Goal: Task Accomplishment & Management: Manage account settings

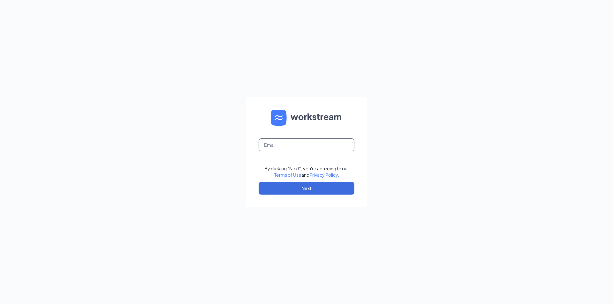
click at [290, 144] on input "text" at bounding box center [307, 145] width 96 height 13
type input "londondq@chambersmgt.us"
click at [315, 185] on button "Next" at bounding box center [307, 188] width 96 height 13
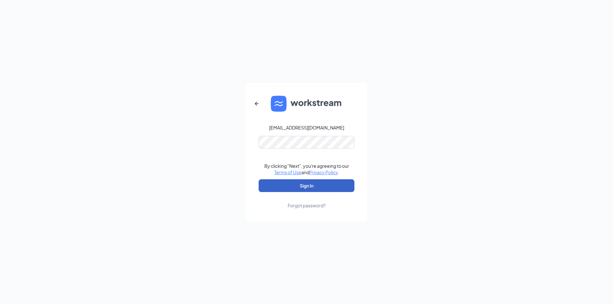
click at [319, 189] on button "Sign In" at bounding box center [307, 185] width 96 height 13
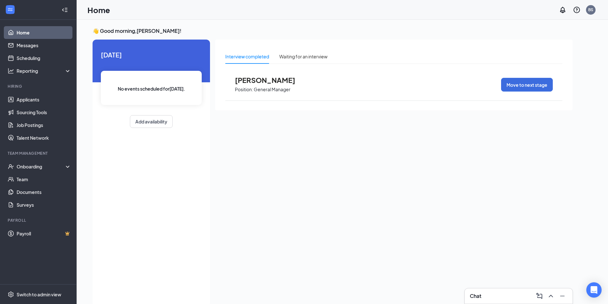
click at [499, 296] on div "Chat" at bounding box center [519, 296] width 98 height 10
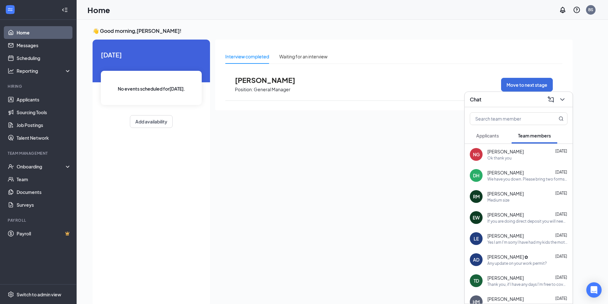
click at [526, 174] on div "[PERSON_NAME] [DATE]" at bounding box center [528, 173] width 80 height 6
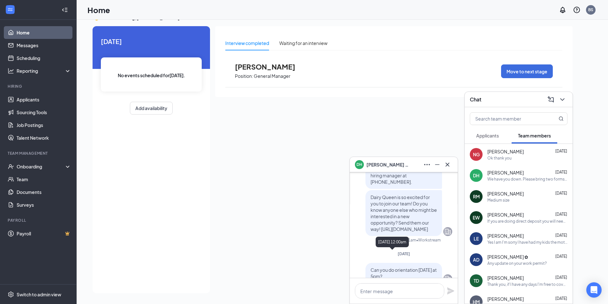
scroll to position [-192, 0]
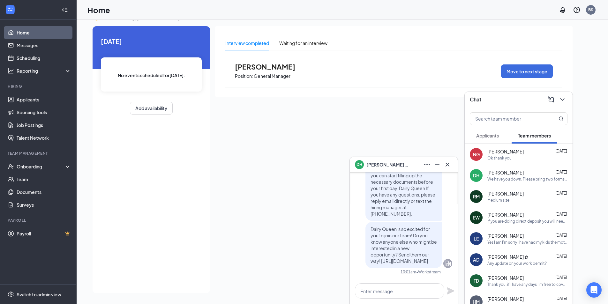
click at [317, 127] on div "Interview completed Waiting for an interview [PERSON_NAME] Position: General Ma…" at bounding box center [394, 157] width 358 height 263
click at [41, 167] on div "Onboarding" at bounding box center [41, 167] width 49 height 6
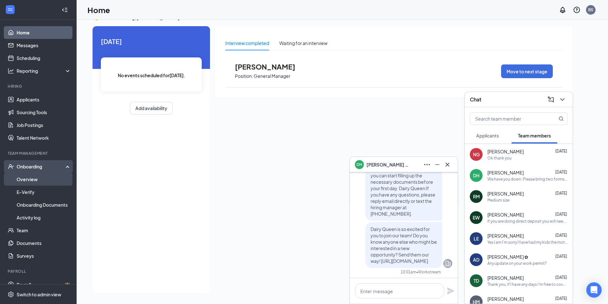
click at [40, 179] on link "Overview" at bounding box center [44, 179] width 55 height 13
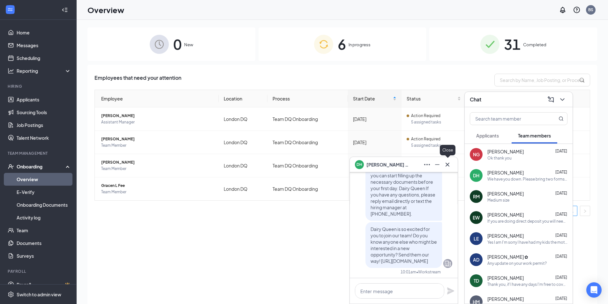
click at [445, 167] on icon "Cross" at bounding box center [448, 165] width 8 height 8
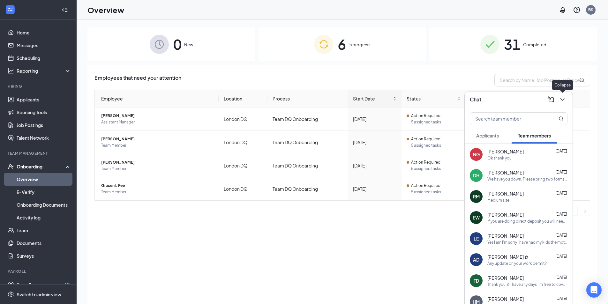
click at [564, 101] on icon "ChevronDown" at bounding box center [563, 100] width 8 height 8
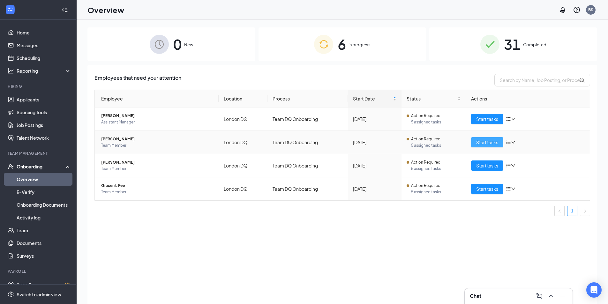
click at [483, 144] on span "Start tasks" at bounding box center [487, 142] width 22 height 7
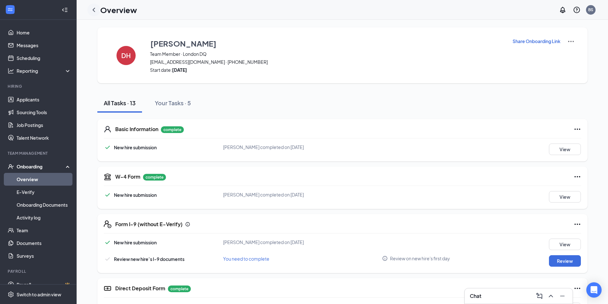
click at [96, 9] on icon "ChevronLeft" at bounding box center [94, 10] width 8 height 8
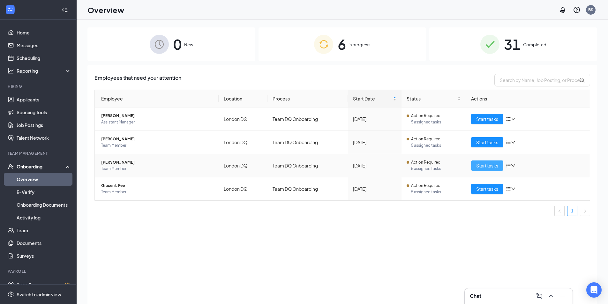
click at [474, 166] on button "Start tasks" at bounding box center [487, 166] width 32 height 10
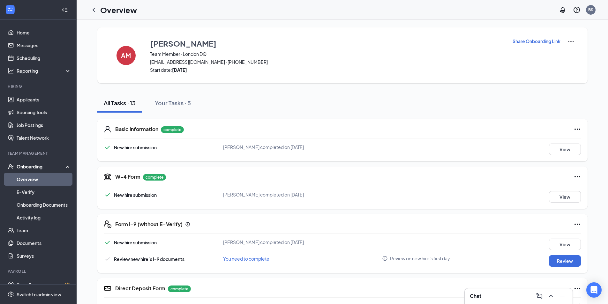
click at [94, 10] on icon "ChevronLeft" at bounding box center [94, 10] width 8 height 8
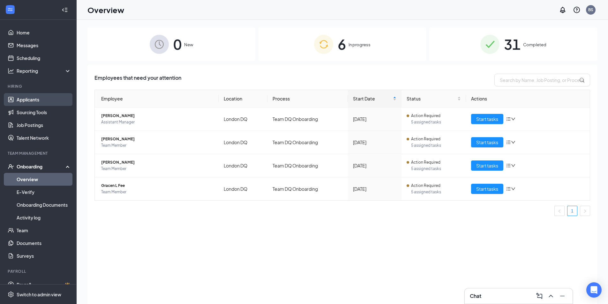
click at [40, 102] on link "Applicants" at bounding box center [44, 99] width 55 height 13
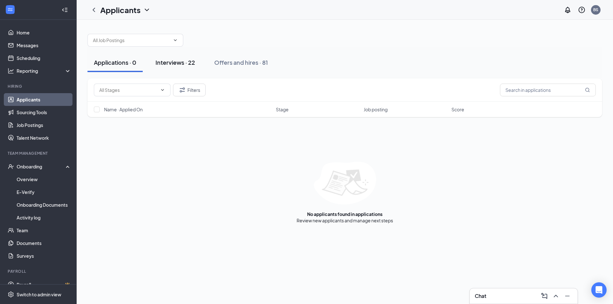
click at [170, 61] on div "Interviews · 22" at bounding box center [176, 62] width 40 height 8
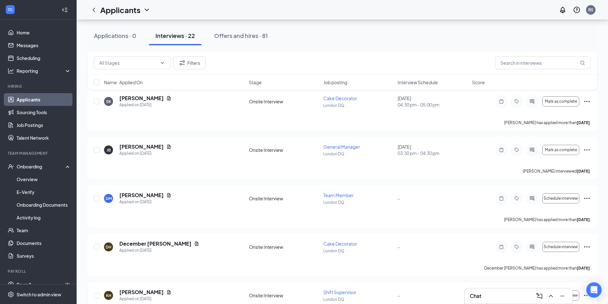
scroll to position [441, 0]
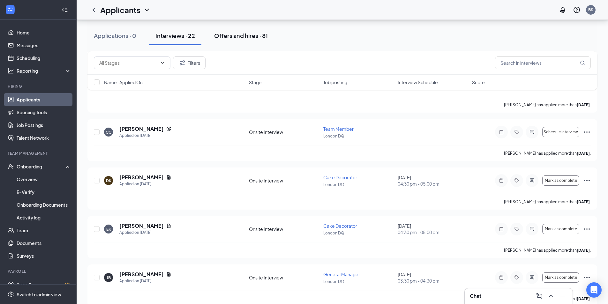
click at [255, 37] on div "Offers and hires · 81" at bounding box center [241, 36] width 54 height 8
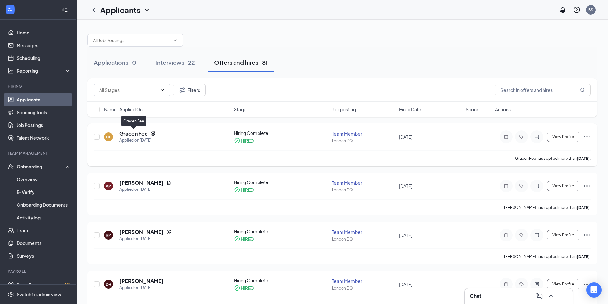
click at [139, 134] on h5 "Gracen Fee" at bounding box center [133, 133] width 28 height 7
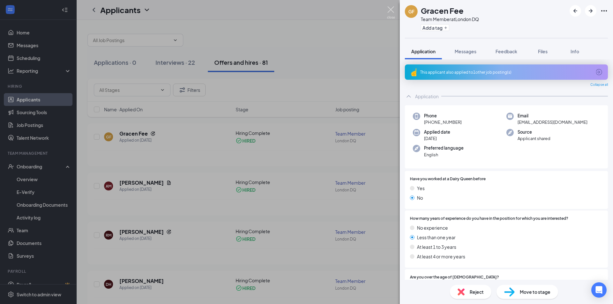
click at [390, 9] on img at bounding box center [391, 12] width 8 height 12
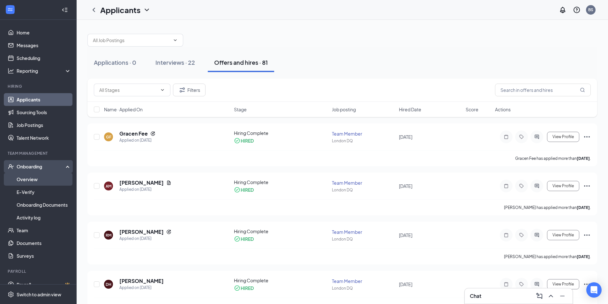
click at [34, 179] on link "Overview" at bounding box center [44, 179] width 55 height 13
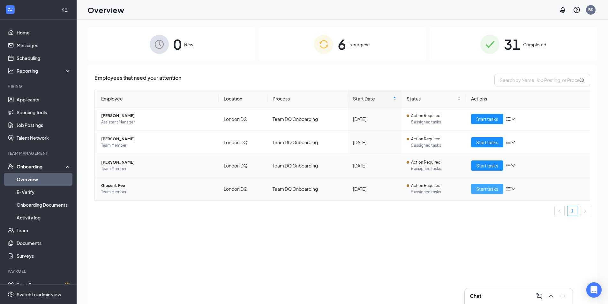
click at [490, 188] on span "Start tasks" at bounding box center [487, 189] width 22 height 7
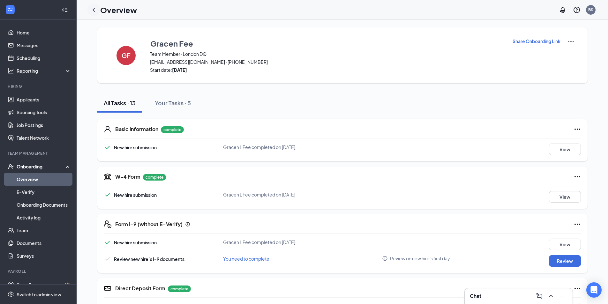
click at [99, 9] on div at bounding box center [94, 10] width 13 height 13
click at [90, 12] on icon "ChevronLeft" at bounding box center [94, 10] width 8 height 8
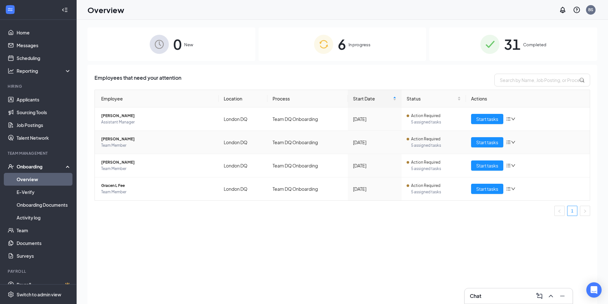
click at [113, 141] on span "[PERSON_NAME]" at bounding box center [157, 139] width 112 height 6
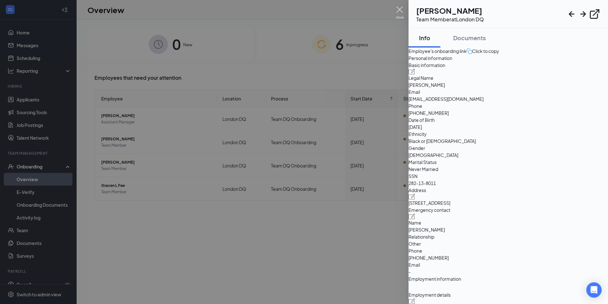
click at [398, 10] on img at bounding box center [400, 12] width 8 height 12
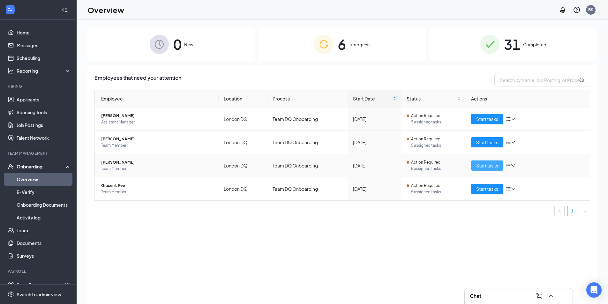
click at [482, 163] on span "Start tasks" at bounding box center [487, 165] width 22 height 7
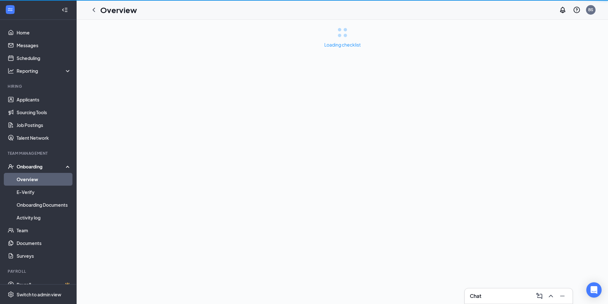
click at [482, 163] on div "Loading checklist" at bounding box center [343, 162] width 532 height 285
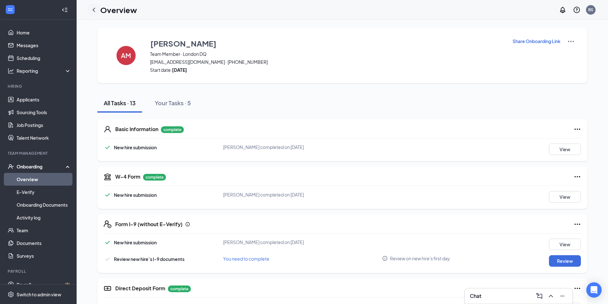
click at [94, 8] on icon "ChevronLeft" at bounding box center [94, 10] width 3 height 4
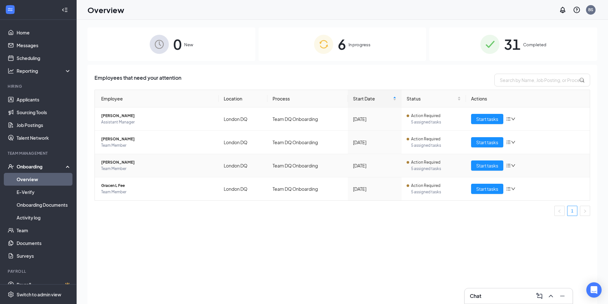
click at [119, 166] on span "Team Member" at bounding box center [157, 169] width 112 height 6
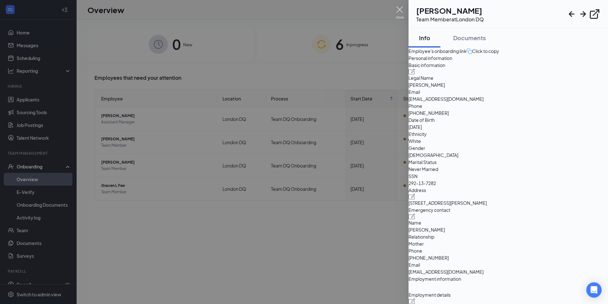
click at [402, 9] on img at bounding box center [400, 12] width 8 height 12
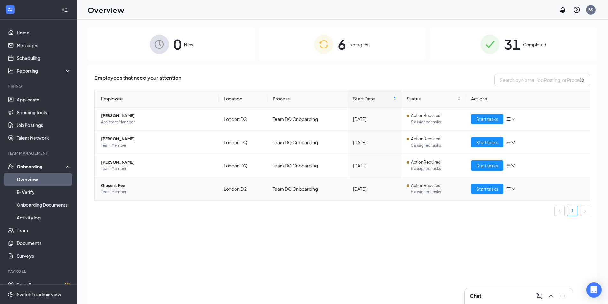
click at [118, 193] on span "Team Member" at bounding box center [157, 192] width 112 height 6
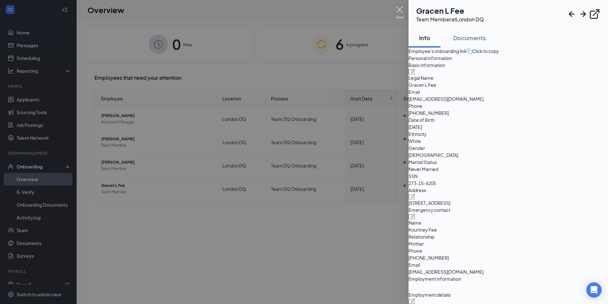
click at [401, 9] on img at bounding box center [400, 12] width 8 height 12
